Goal: Task Accomplishment & Management: Manage account settings

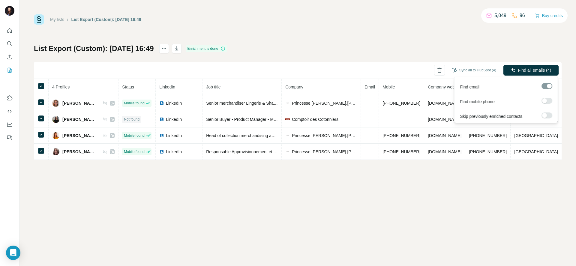
click at [547, 85] on div at bounding box center [546, 86] width 11 height 6
click at [547, 102] on label at bounding box center [546, 101] width 11 height 6
click at [548, 115] on label at bounding box center [546, 115] width 11 height 6
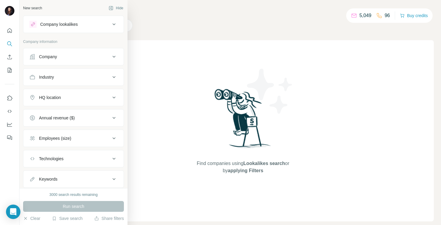
click at [124, 25] on div "New search Hide Company lookalikes Company information Company Industry HQ loca…" at bounding box center [73, 94] width 108 height 188
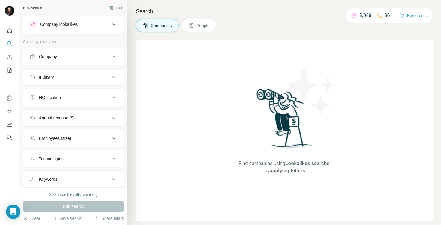
click at [195, 30] on button "People" at bounding box center [199, 25] width 35 height 13
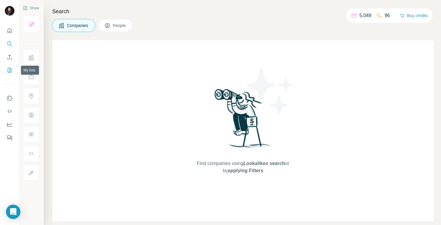
click at [10, 71] on icon "My lists" at bounding box center [10, 70] width 6 height 6
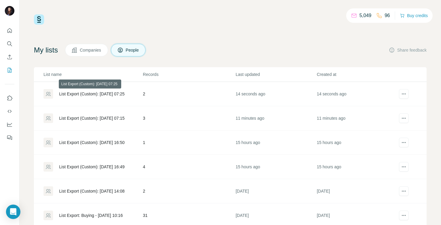
click at [107, 93] on div "List Export (Custom): 04/09/2025 07:25" at bounding box center [91, 94] width 65 height 6
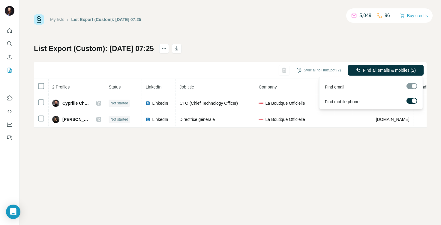
drag, startPoint x: 380, startPoint y: 72, endPoint x: 429, endPoint y: 80, distance: 49.9
click at [430, 81] on div "My lists / List Export (Custom): 04/09/2025 07:25 5,049 96 Buy credits List Exp…" at bounding box center [229, 112] width 421 height 225
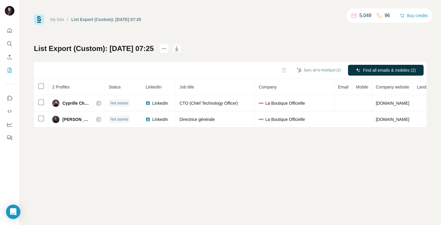
click at [178, 49] on icon "button" at bounding box center [176, 49] width 3 height 2
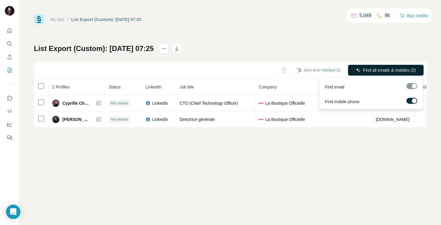
click at [399, 71] on span "Find all emails & mobiles (2)" at bounding box center [389, 70] width 53 height 6
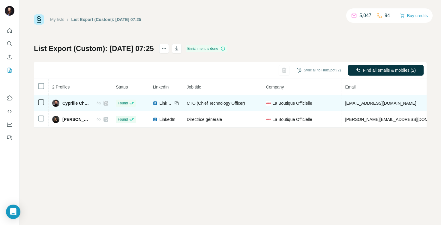
scroll to position [0, 14]
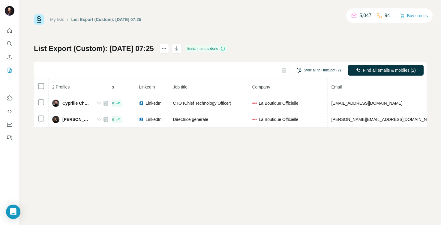
click at [321, 67] on button "Sync all to HubSpot (2)" at bounding box center [318, 70] width 52 height 9
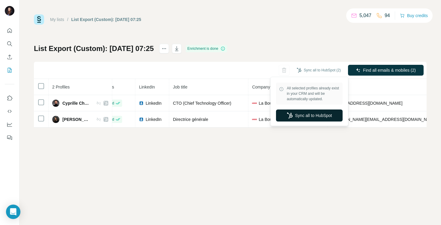
click at [309, 117] on button "Sync all to HubSpot" at bounding box center [309, 115] width 67 height 12
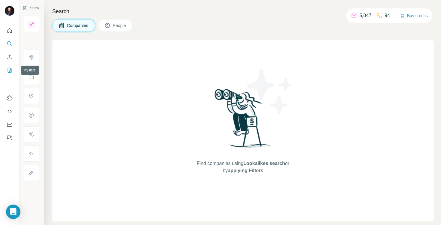
click at [11, 73] on icon "My lists" at bounding box center [10, 70] width 6 height 6
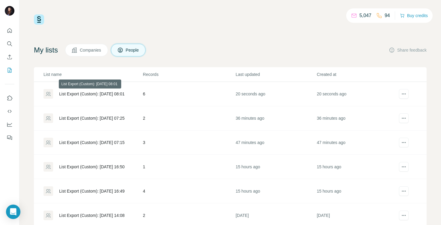
click at [96, 92] on div "List Export (Custom): [DATE] 08:01" at bounding box center [91, 94] width 65 height 6
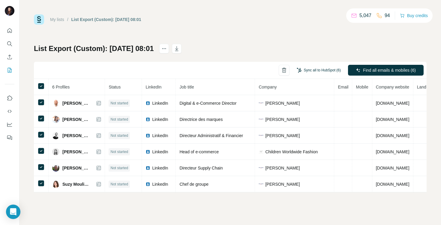
click at [325, 70] on button "Sync all to HubSpot (6)" at bounding box center [318, 70] width 52 height 9
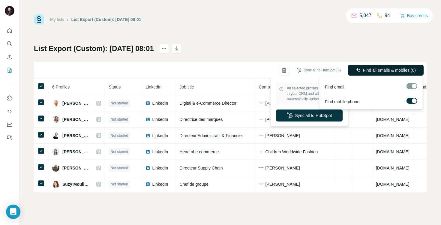
click at [406, 67] on span "Find all emails & mobiles (6)" at bounding box center [389, 70] width 53 height 6
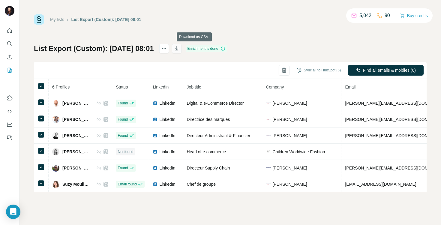
click at [178, 49] on icon "button" at bounding box center [176, 49] width 3 height 2
click at [324, 69] on button "Sync all to HubSpot (6)" at bounding box center [318, 70] width 52 height 9
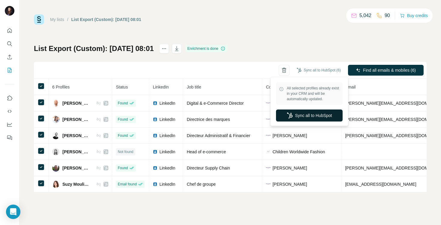
click at [305, 116] on button "Sync all to HubSpot" at bounding box center [309, 115] width 67 height 12
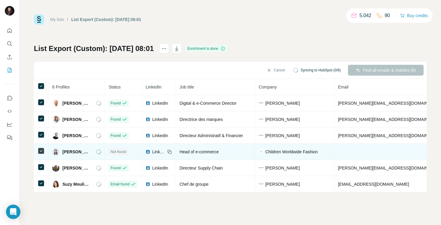
click at [283, 153] on span "Children Worldwide Fashion" at bounding box center [291, 152] width 52 height 6
copy span "Children Worldwide Fashion"
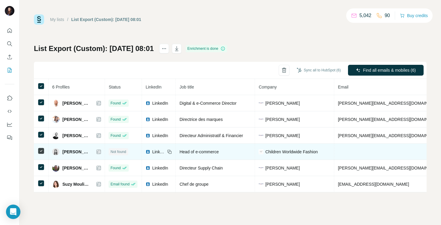
click at [71, 151] on span "Mathilde Tigréat" at bounding box center [76, 152] width 28 height 6
copy div "Mathilde Tigréat"
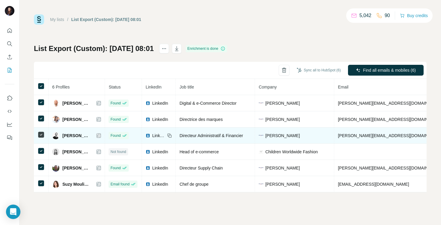
click at [277, 133] on span "Terre de Marins" at bounding box center [282, 136] width 34 height 6
copy span "Terre de Marins"
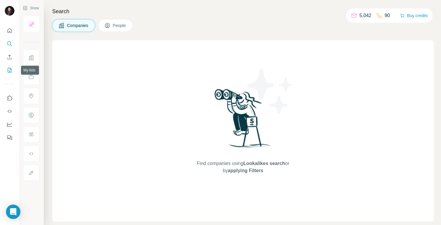
click at [10, 70] on icon "My lists" at bounding box center [10, 70] width 6 height 6
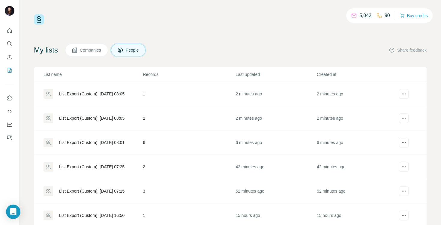
click at [94, 91] on div "List Export (Custom): [DATE] 08:05" at bounding box center [91, 94] width 65 height 6
click at [103, 93] on div "List Export (Custom): [DATE] 08:05" at bounding box center [91, 94] width 65 height 6
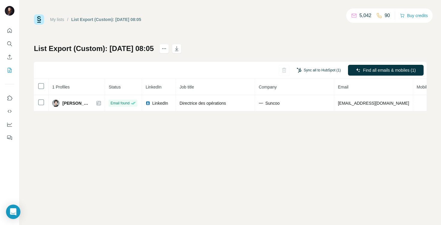
click at [318, 71] on button "Sync all to HubSpot (1)" at bounding box center [318, 70] width 52 height 9
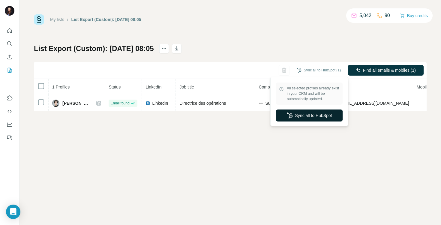
click at [299, 118] on button "Sync all to HubSpot" at bounding box center [309, 115] width 67 height 12
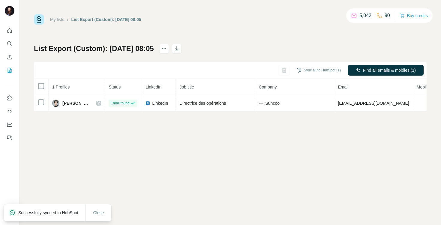
click at [72, 124] on div "My lists / List Export (Custom): [DATE] 08:05 5,042 90 Buy credits List Export …" at bounding box center [229, 112] width 421 height 225
click at [14, 70] on button "My lists" at bounding box center [10, 70] width 10 height 11
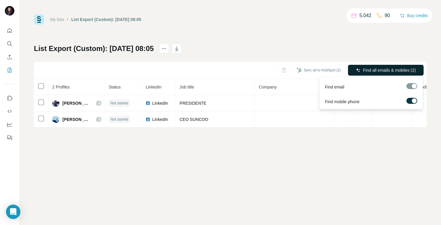
click at [377, 69] on span "Find all emails & mobiles (2)" at bounding box center [389, 70] width 53 height 6
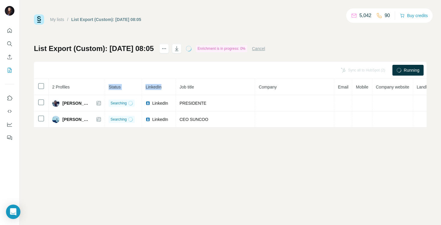
drag, startPoint x: 99, startPoint y: 85, endPoint x: 160, endPoint y: 94, distance: 62.1
click at [161, 94] on tr "2 Profiles Status LinkedIn Job title Company Email Mobile Company website Landl…" at bounding box center [260, 87] width 453 height 16
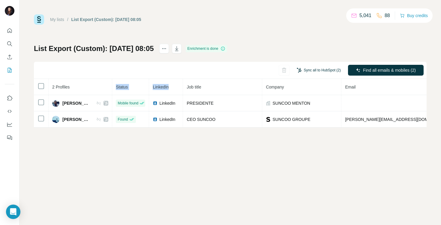
click at [315, 71] on button "Sync all to HubSpot (2)" at bounding box center [318, 70] width 52 height 9
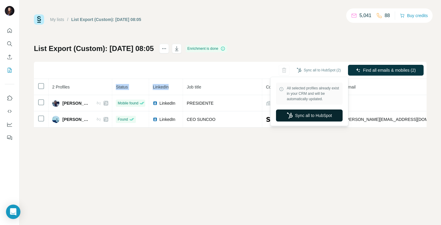
click at [305, 115] on button "Sync all to HubSpot" at bounding box center [309, 115] width 67 height 12
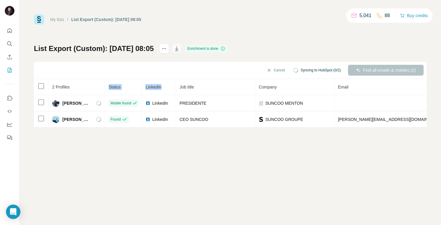
click at [180, 47] on icon "button" at bounding box center [177, 49] width 6 height 6
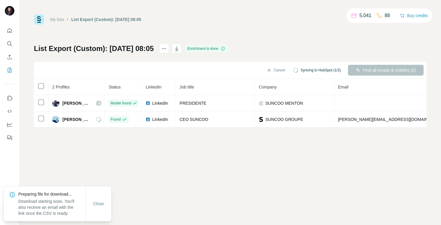
click at [323, 149] on div "My lists / List Export (Custom): [DATE] 08:05 5,041 88 Buy credits List Export …" at bounding box center [229, 112] width 421 height 225
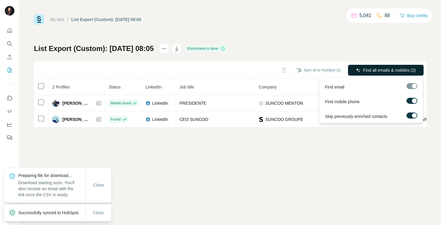
click at [374, 68] on span "Find all emails & mobiles (2)" at bounding box center [389, 70] width 53 height 6
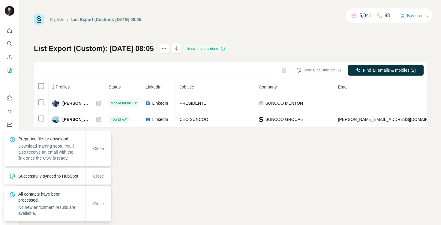
click at [342, 159] on div "My lists / List Export (Custom): [DATE] 08:05 5,041 88 Buy credits List Export …" at bounding box center [229, 112] width 421 height 225
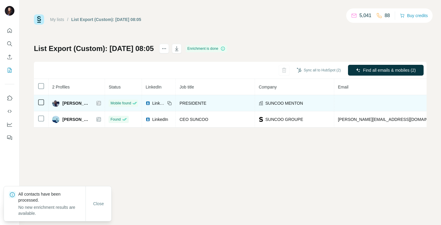
click at [152, 103] on span "LinkedIn" at bounding box center [158, 103] width 13 height 6
